Goal: Task Accomplishment & Management: Complete application form

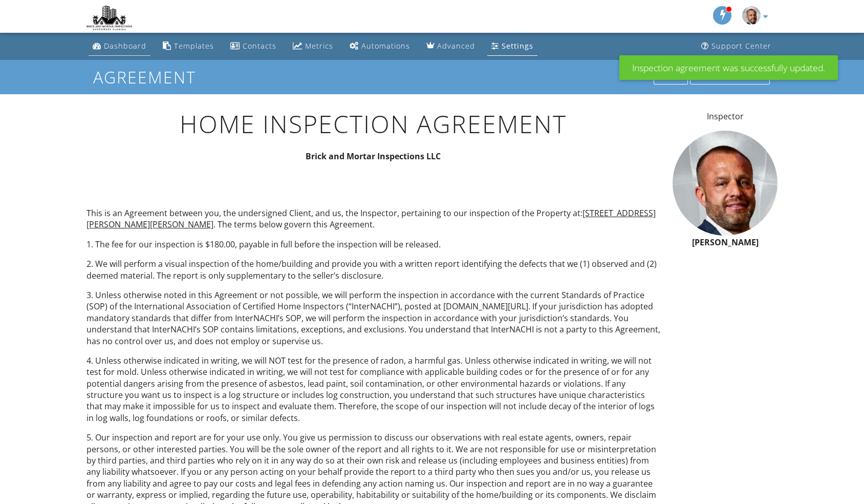
click at [130, 54] on link "Dashboard" at bounding box center [120, 46] width 62 height 19
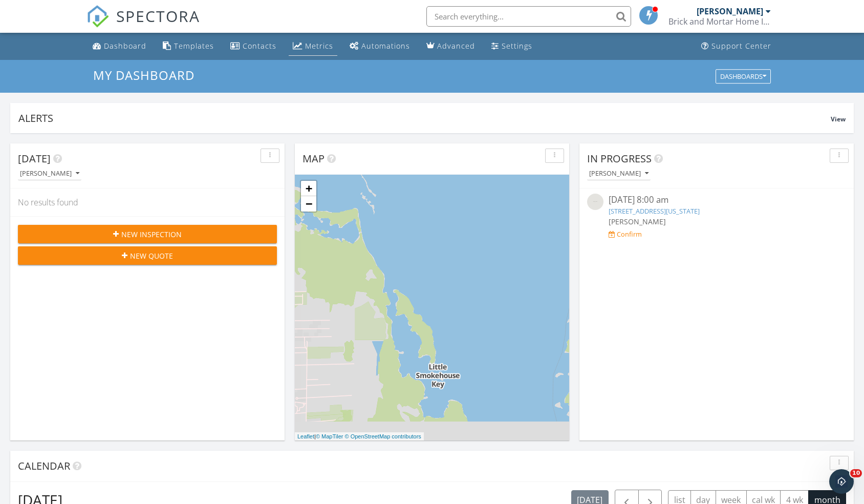
click at [300, 46] on link "Metrics" at bounding box center [313, 46] width 49 height 19
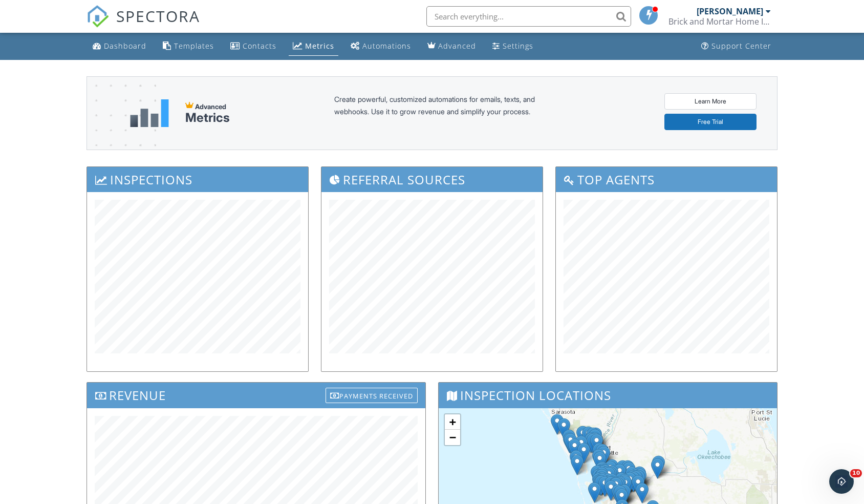
click at [146, 22] on span "SPECTORA" at bounding box center [158, 16] width 84 height 22
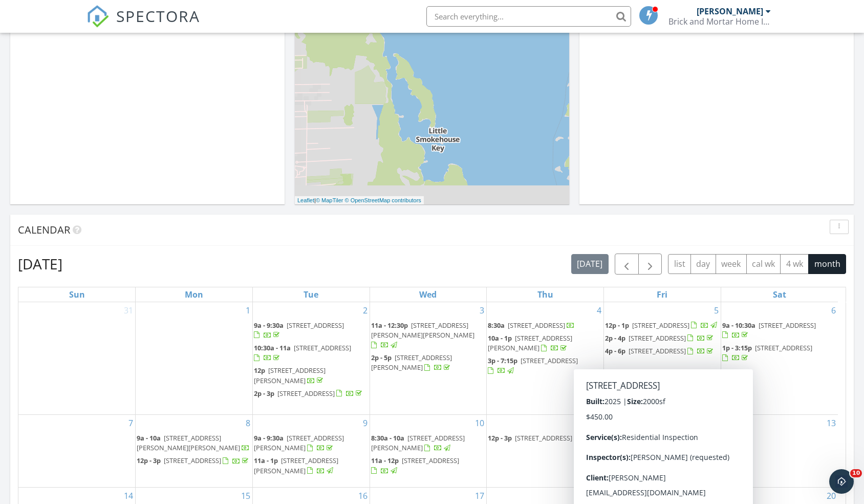
scroll to position [237, 0]
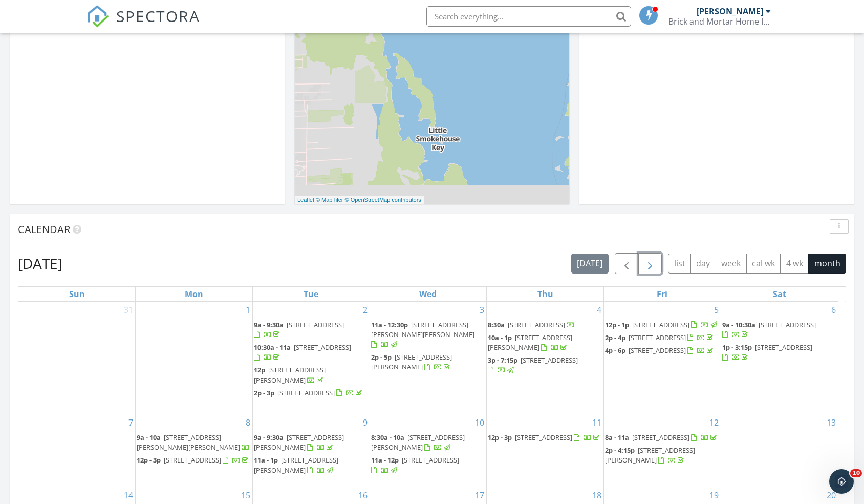
click at [652, 266] on span "button" at bounding box center [650, 264] width 12 height 12
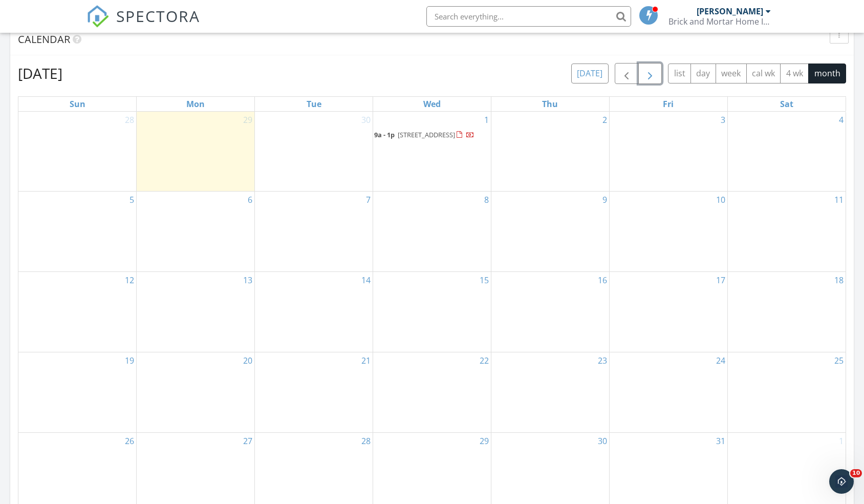
scroll to position [433, 0]
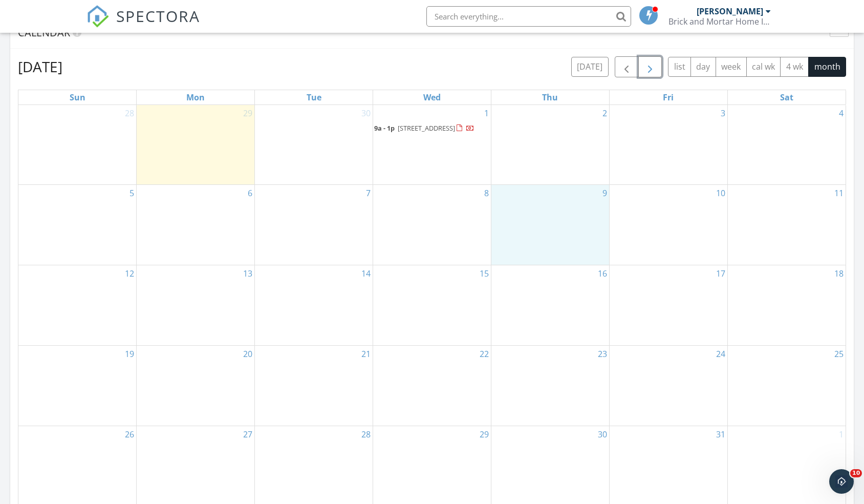
drag, startPoint x: 579, startPoint y: 233, endPoint x: 579, endPoint y: 248, distance: 14.8
click at [579, 248] on div "9" at bounding box center [551, 225] width 118 height 80
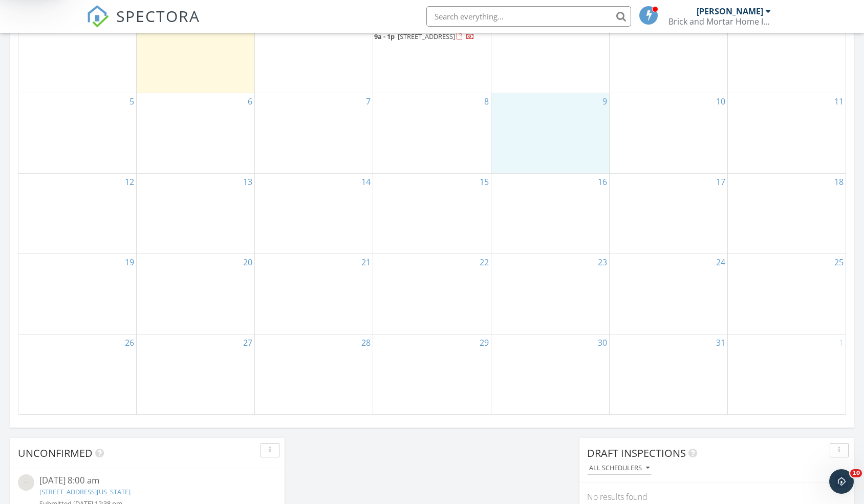
scroll to position [526, 0]
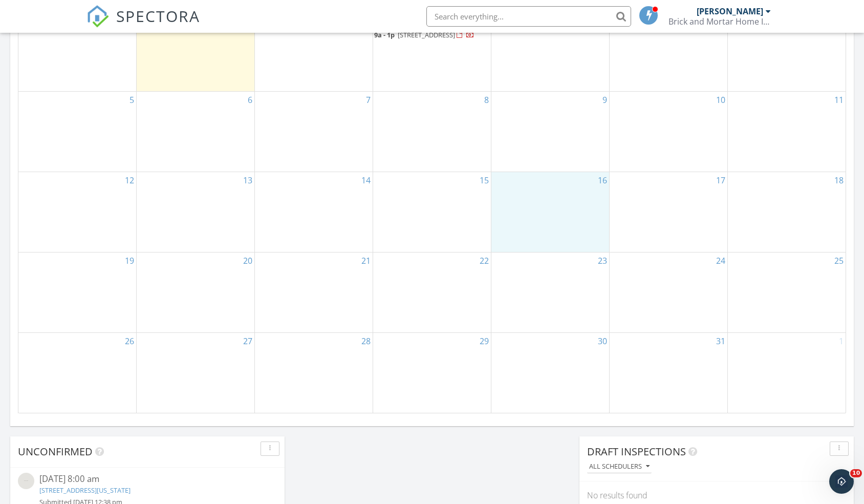
drag, startPoint x: 565, startPoint y: 199, endPoint x: 563, endPoint y: 208, distance: 9.3
click at [126, 223] on tr "12 13 14 15 16 17 18" at bounding box center [431, 212] width 827 height 80
click at [214, 204] on div "13" at bounding box center [196, 212] width 118 height 80
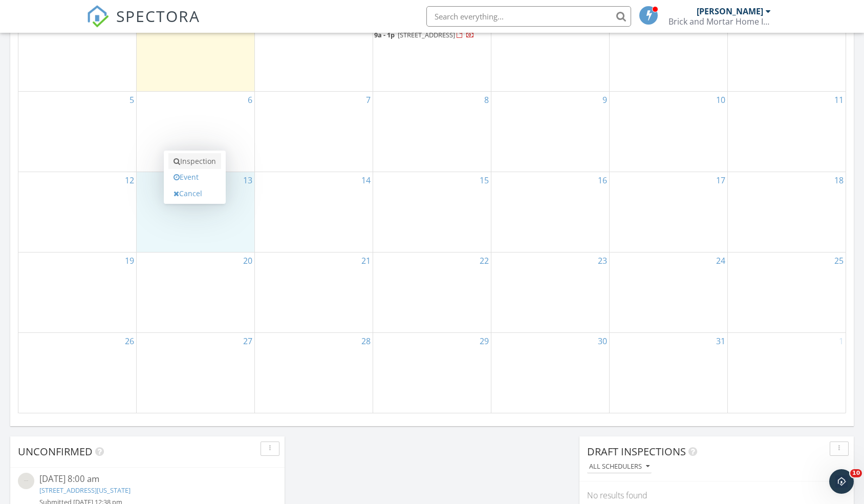
click at [199, 162] on link "Inspection" at bounding box center [194, 161] width 53 height 16
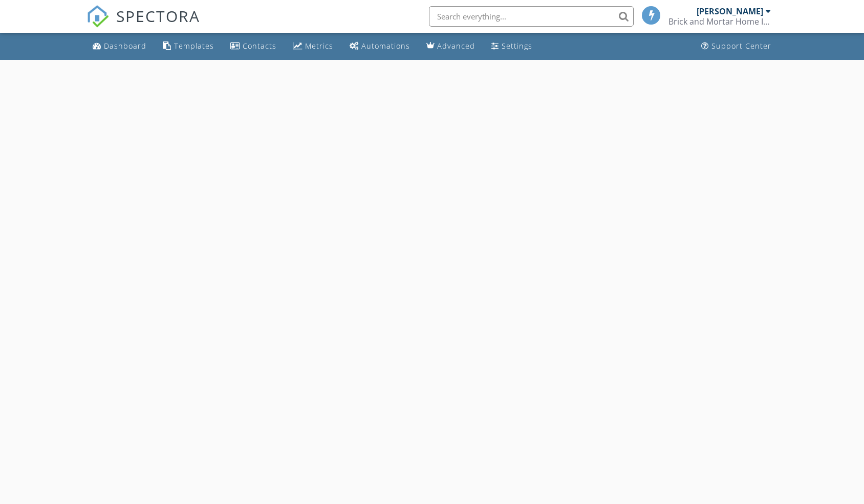
select select "9"
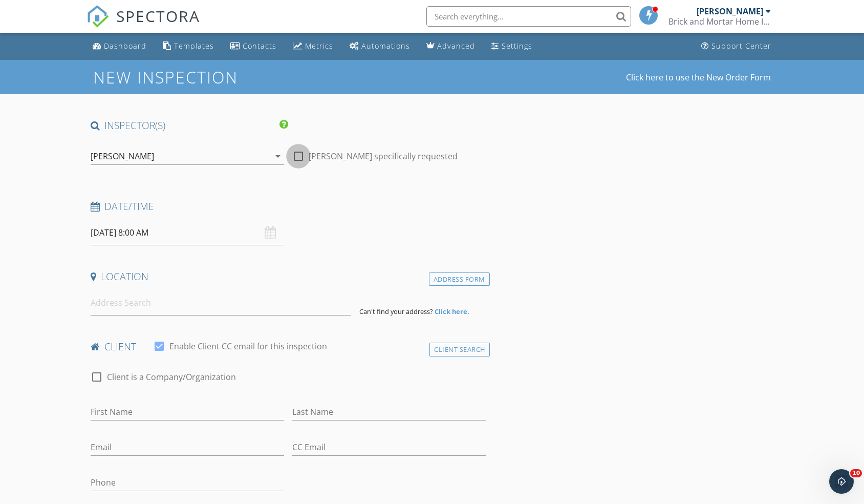
click at [301, 157] on div at bounding box center [298, 155] width 17 height 17
checkbox input "true"
click at [205, 227] on input "[DATE] 8:00 AM" at bounding box center [188, 232] width 194 height 25
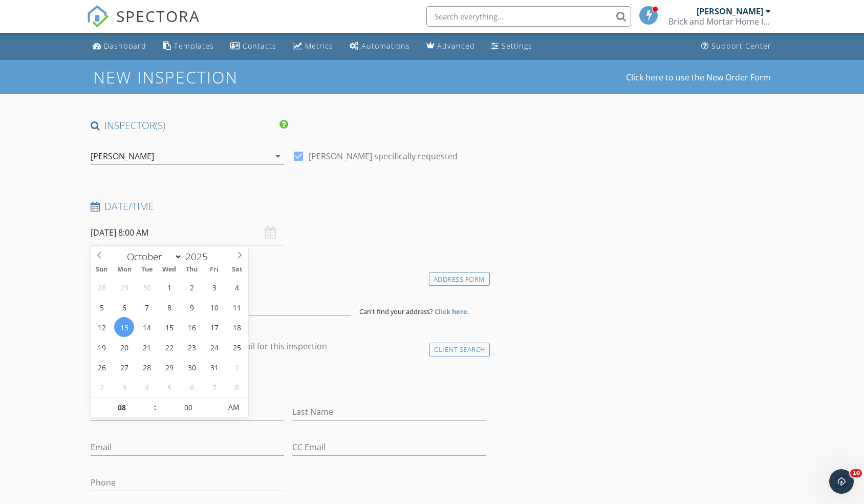
scroll to position [5, 0]
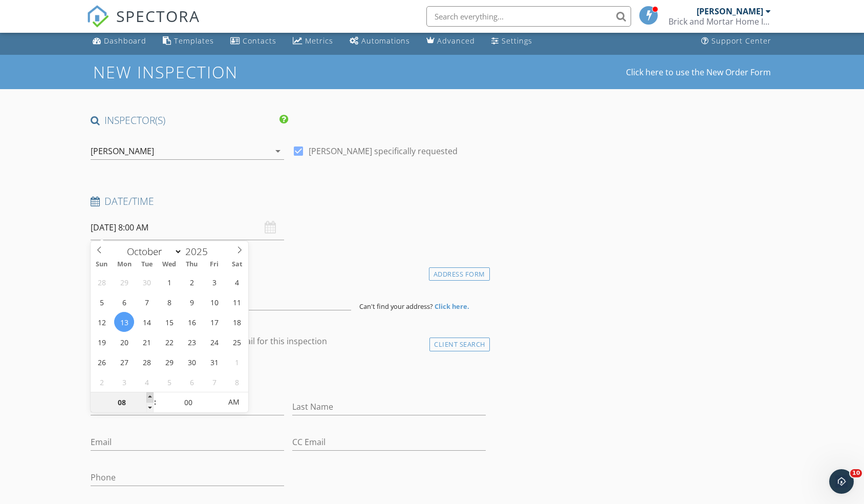
type input "09"
type input "10/13/2025 9:00 AM"
click at [149, 396] on span at bounding box center [149, 397] width 7 height 10
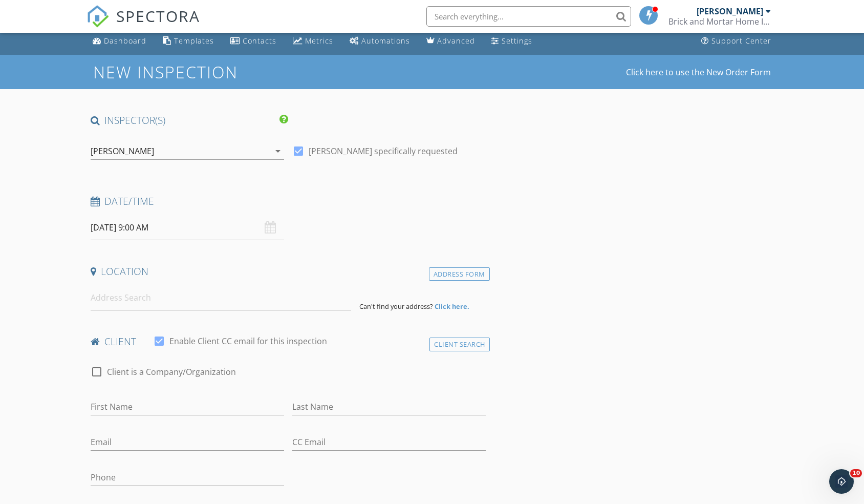
click at [334, 269] on h4 "Location" at bounding box center [288, 271] width 395 height 13
click at [147, 301] on input at bounding box center [221, 297] width 261 height 25
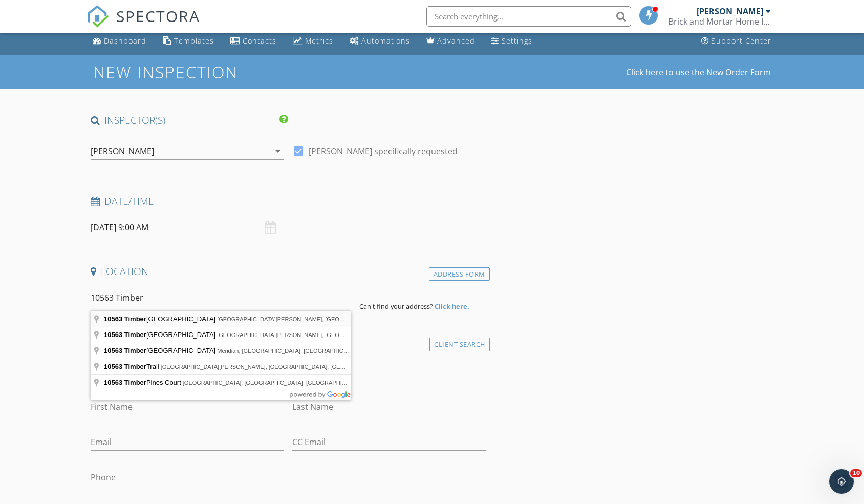
type input "10563 Timber Creek Drive, Fort Myers, FL, USA"
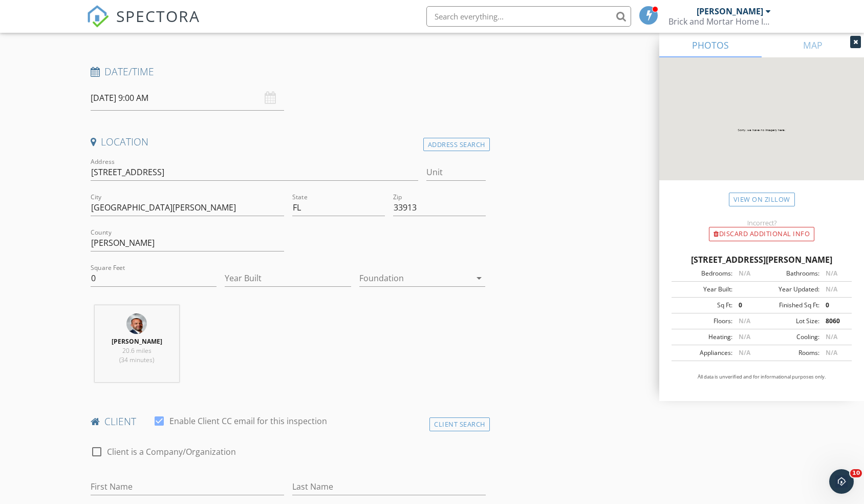
scroll to position [139, 0]
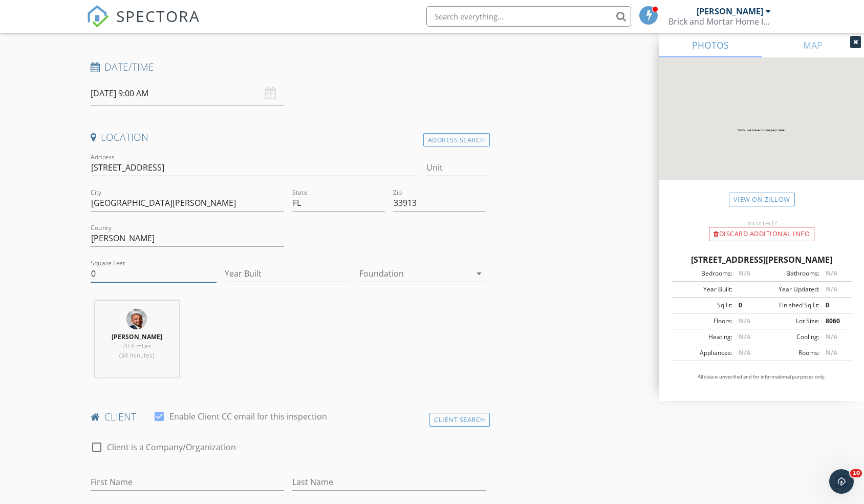
click at [115, 273] on input "0" at bounding box center [154, 273] width 126 height 17
type input "2200"
click at [239, 278] on input "Year Built" at bounding box center [288, 273] width 126 height 17
type input "2025"
click at [381, 275] on div at bounding box center [415, 273] width 112 height 16
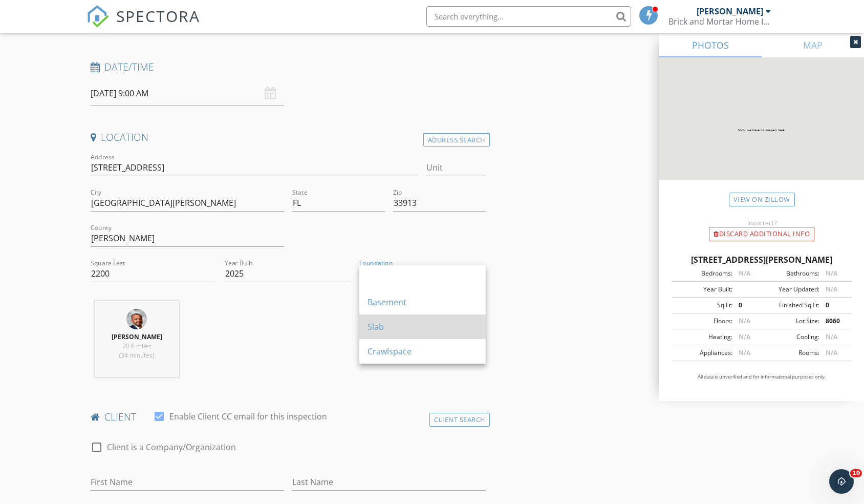
click at [377, 325] on div "Slab" at bounding box center [423, 327] width 110 height 12
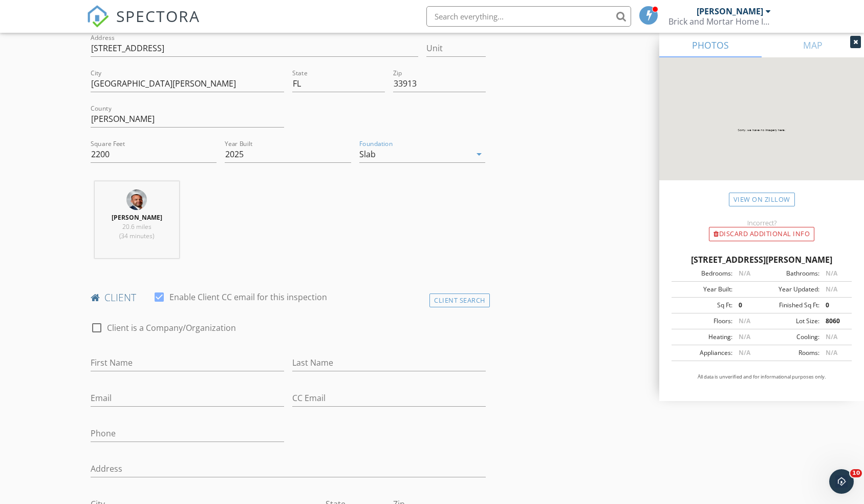
scroll to position [260, 0]
click at [121, 350] on div "First Name" at bounding box center [188, 363] width 194 height 33
click at [121, 357] on input "First Name" at bounding box center [188, 361] width 194 height 17
type input "Akshay"
click at [321, 356] on input "Last Name" at bounding box center [389, 361] width 194 height 17
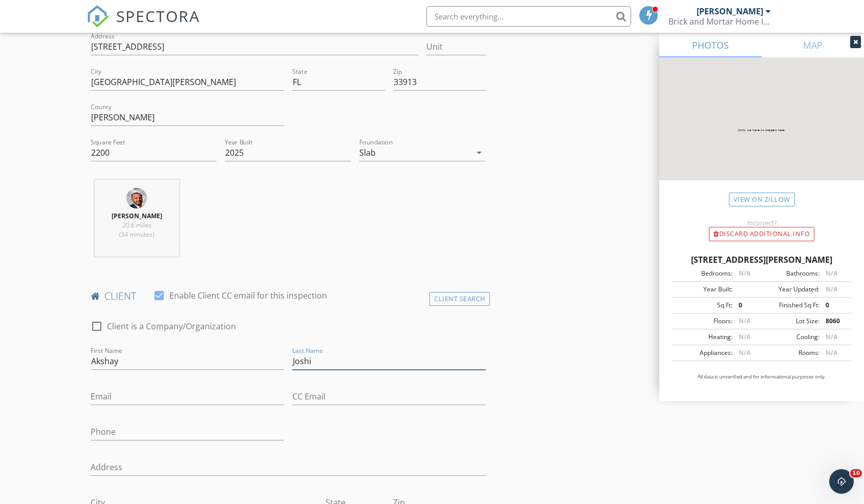
type input "Joshi"
click at [162, 399] on input "Email" at bounding box center [188, 396] width 194 height 17
type input "Aks.josh87@gmail.com"
click at [98, 430] on input "Phone" at bounding box center [188, 431] width 194 height 17
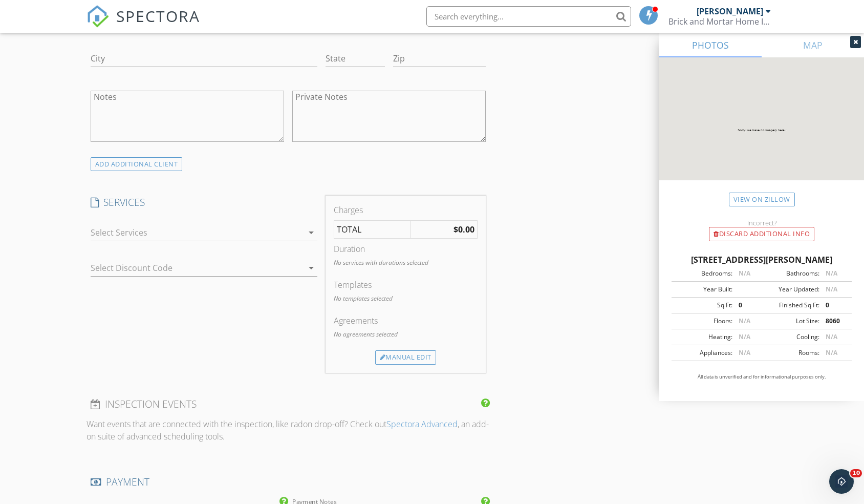
scroll to position [722, 0]
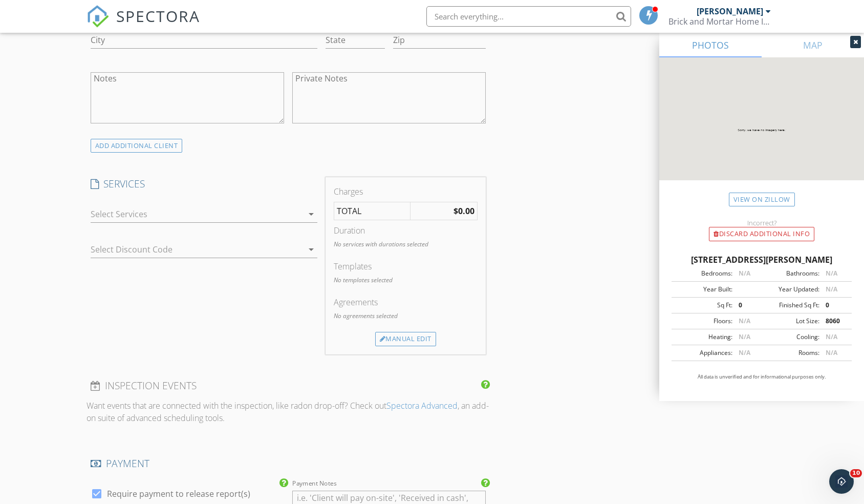
type input "[PHONE_NUMBER]"
click at [296, 223] on div "arrow_drop_down" at bounding box center [204, 219] width 227 height 27
click at [291, 214] on div at bounding box center [197, 214] width 213 height 16
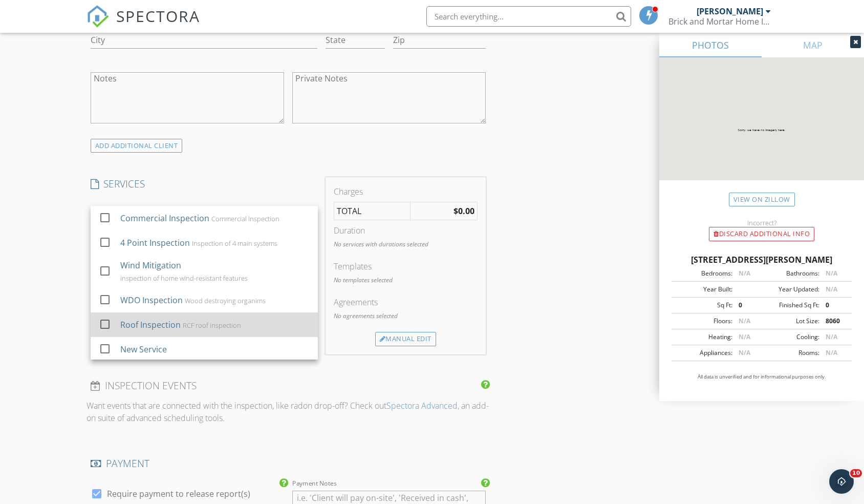
scroll to position [133, 0]
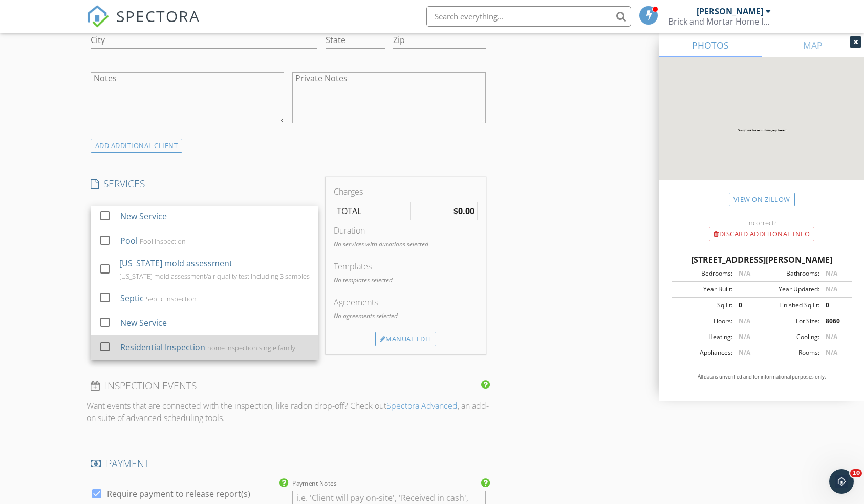
click at [106, 348] on div at bounding box center [104, 346] width 17 height 17
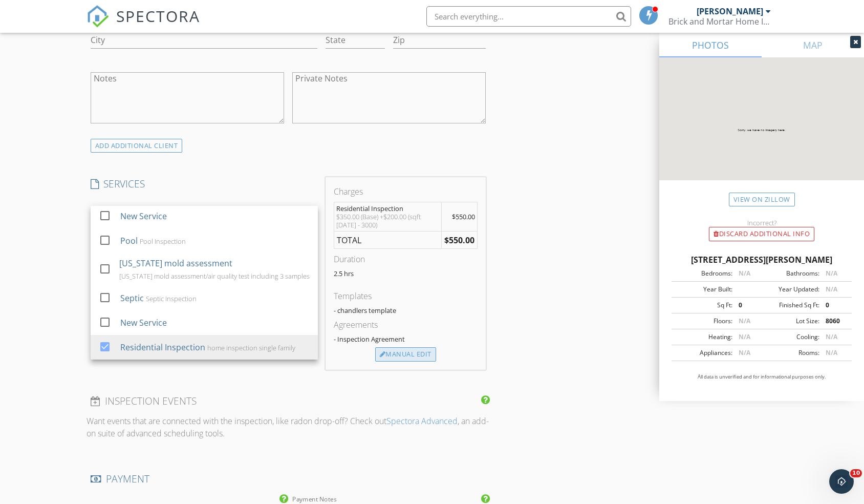
click at [400, 356] on div "Manual Edit" at bounding box center [405, 354] width 61 height 14
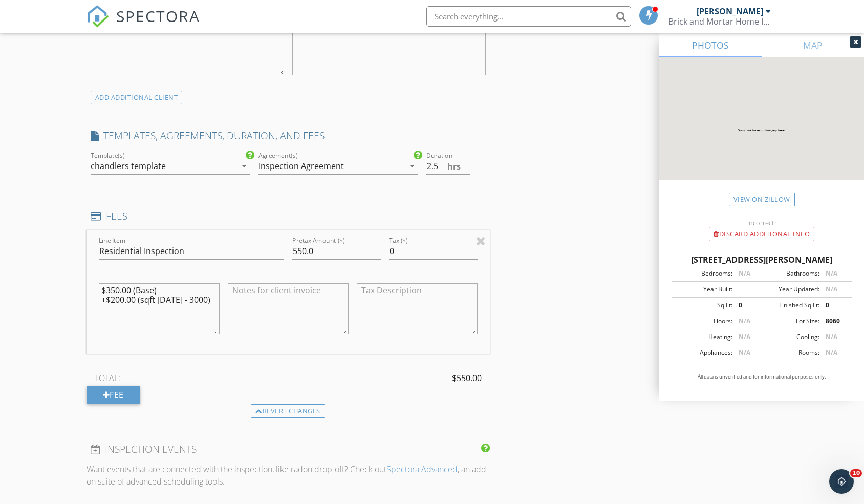
scroll to position [775, 0]
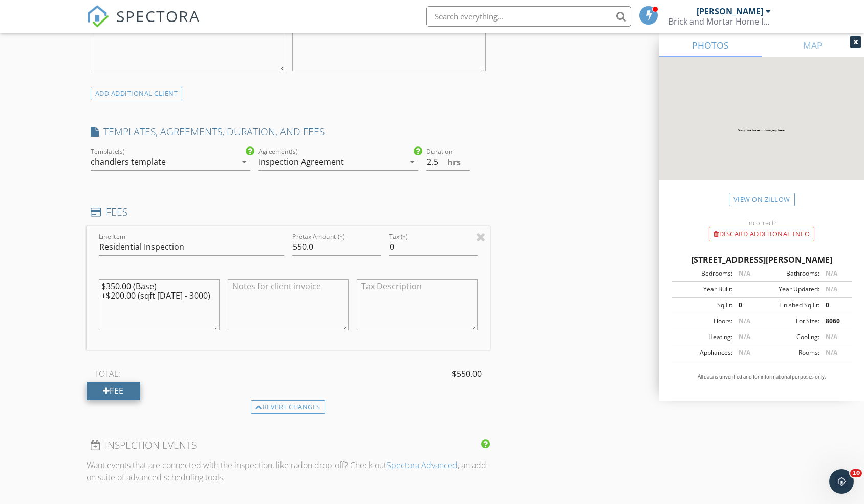
click at [130, 389] on div "Fee" at bounding box center [114, 390] width 54 height 18
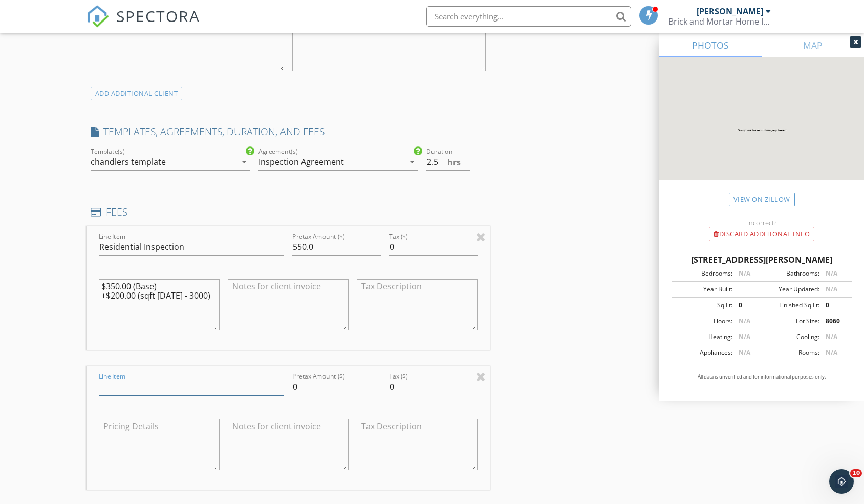
click at [135, 386] on input "Line Item" at bounding box center [191, 386] width 185 height 17
type input "Discount"
click at [313, 390] on input "0" at bounding box center [336, 386] width 89 height 17
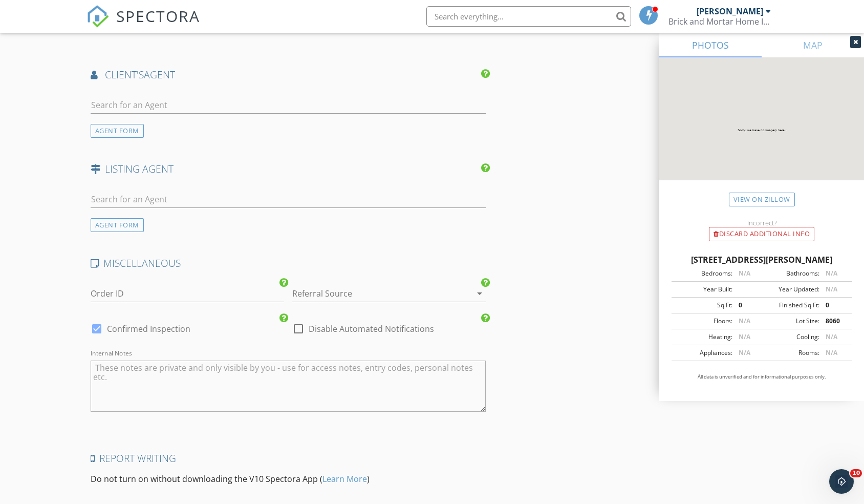
scroll to position [1596, 0]
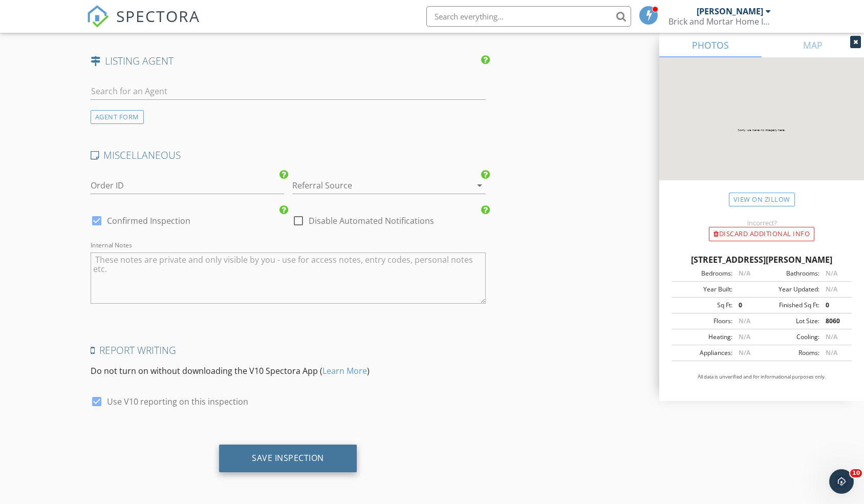
type input "-50"
click at [278, 456] on div "Save Inspection" at bounding box center [288, 458] width 72 height 10
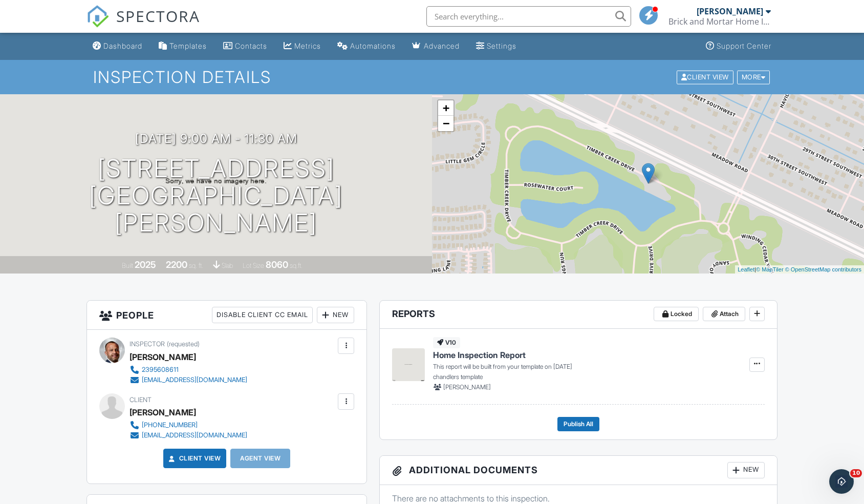
click at [121, 16] on span "SPECTORA" at bounding box center [158, 16] width 84 height 22
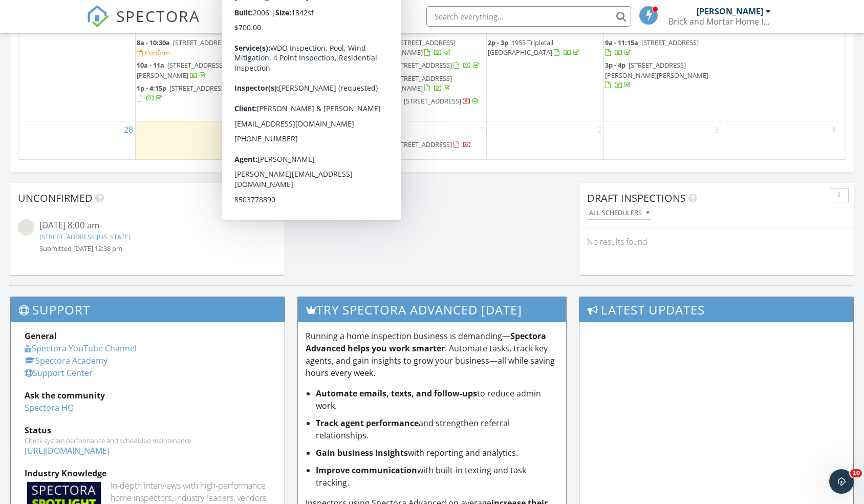
scroll to position [6, 0]
